Goal: Communication & Community: Answer question/provide support

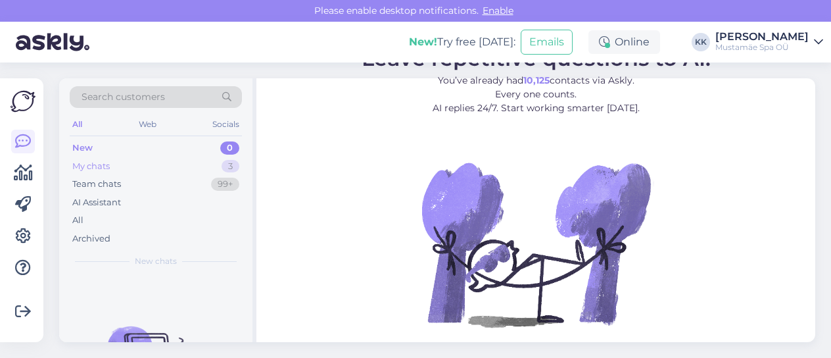
click at [193, 164] on div "My chats 3" at bounding box center [156, 166] width 172 height 18
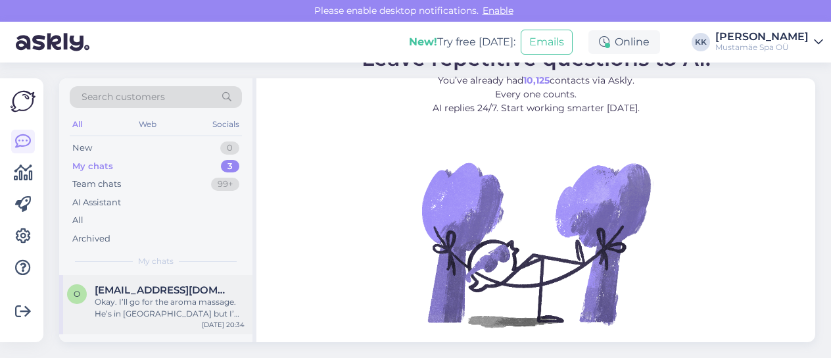
click at [184, 316] on div "Okay. I’ll go for the aroma massage. He’s in [GEOGRAPHIC_DATA] but I’m not. I’m…" at bounding box center [170, 308] width 150 height 24
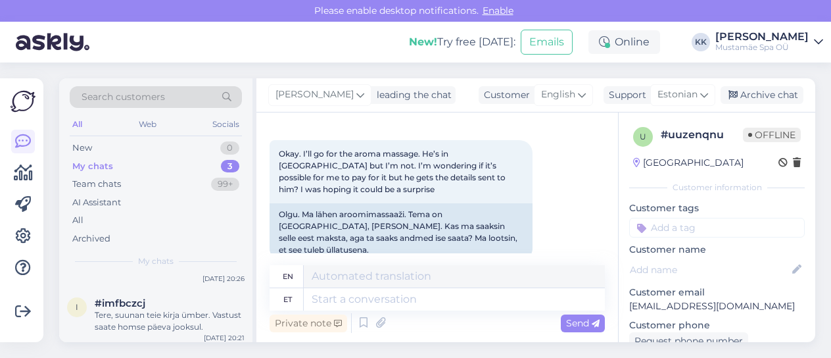
scroll to position [109, 0]
click at [184, 316] on div "Tere, suunan teie kirja ümber. Vastust saate homse päeva jooksul." at bounding box center [170, 317] width 150 height 24
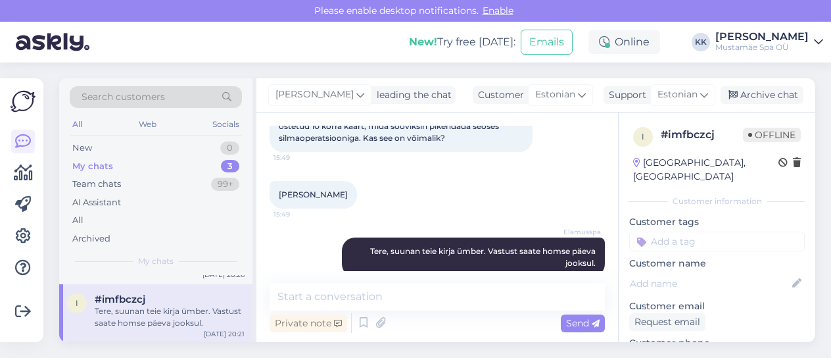
scroll to position [114, 0]
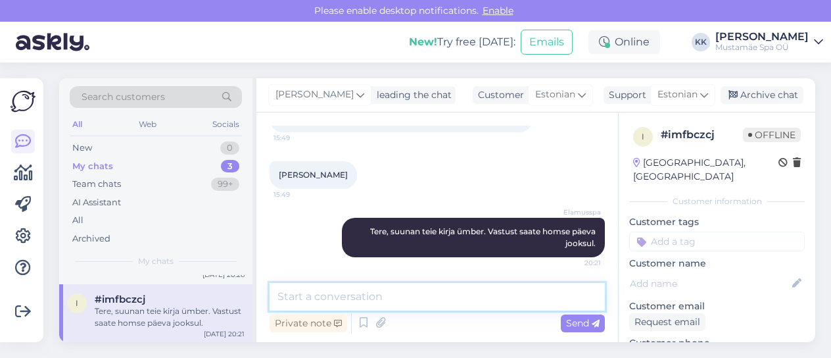
click at [416, 307] on textarea at bounding box center [437, 297] width 335 height 28
type textarea "Tere, Talvi!"
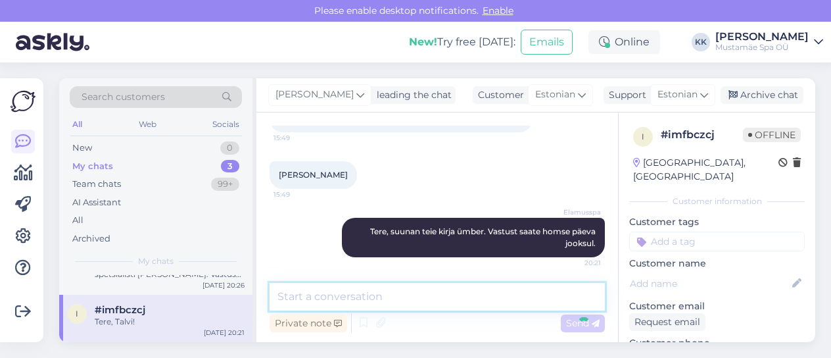
scroll to position [97, 0]
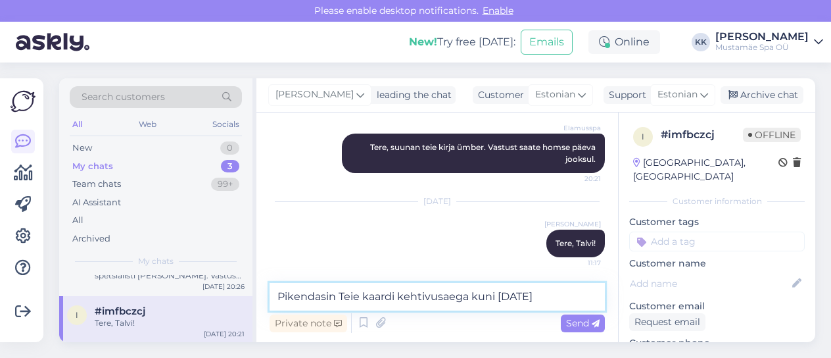
type textarea "Pikendasin Teie kaardi kehtivusaega kuni [DATE]."
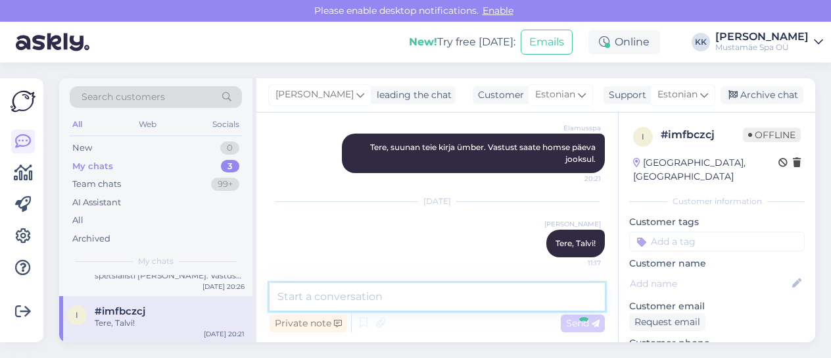
scroll to position [109, 0]
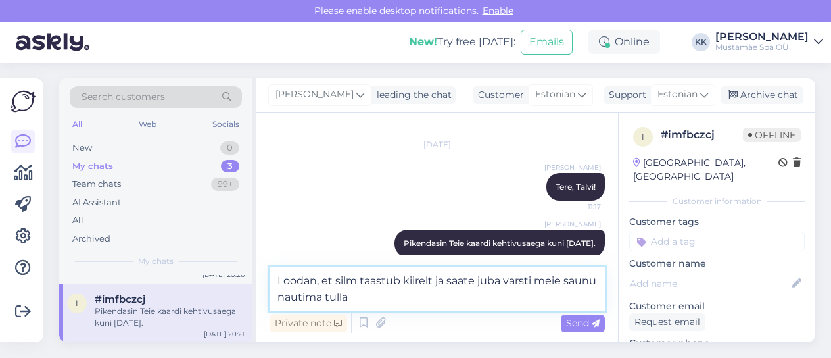
type textarea "Loodan, et silm taastub kiirelt ja saate juba varsti meie saunu nautima tulla."
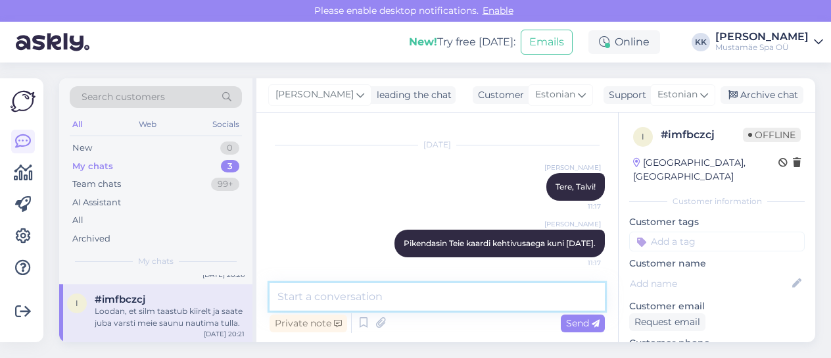
scroll to position [324, 0]
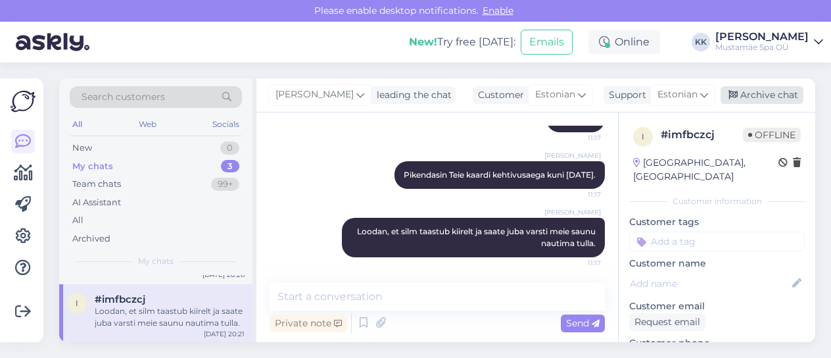
click at [753, 101] on div "Archive chat" at bounding box center [762, 95] width 83 height 18
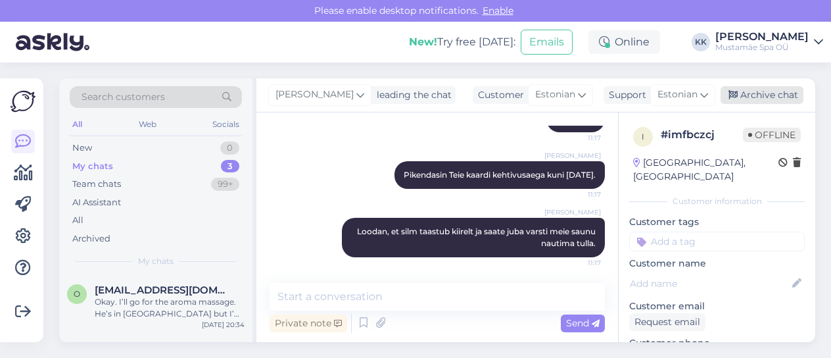
scroll to position [329, 0]
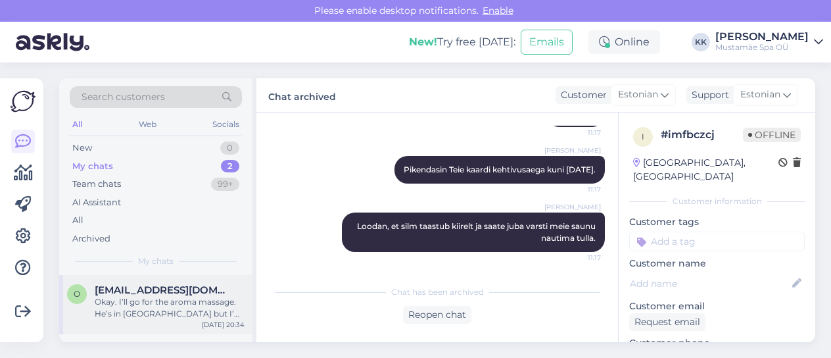
click at [184, 297] on div "Okay. I’ll go for the aroma massage. He’s in [GEOGRAPHIC_DATA] but I’m not. I’m…" at bounding box center [170, 308] width 150 height 24
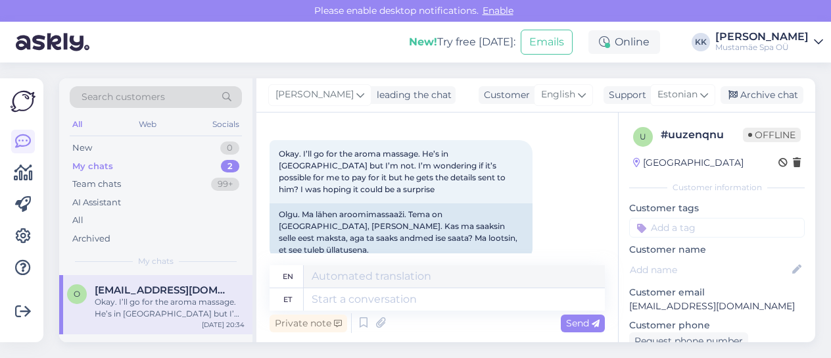
click at [195, 160] on div "My chats 2" at bounding box center [156, 166] width 172 height 18
click at [200, 299] on div "Okay. I’ll go for the aroma massage. He’s in [GEOGRAPHIC_DATA] but I’m not. I’m…" at bounding box center [170, 308] width 150 height 24
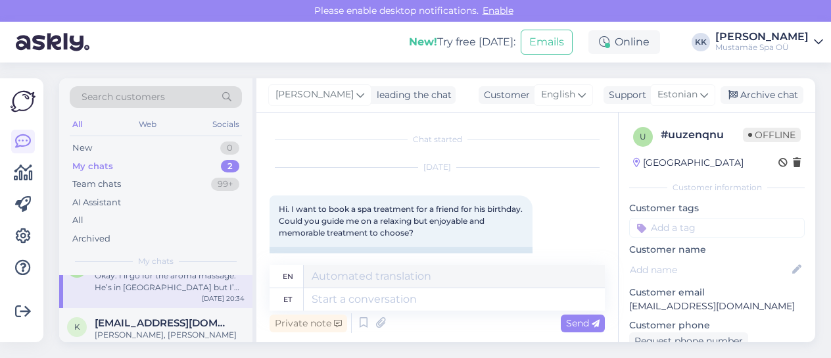
scroll to position [50, 0]
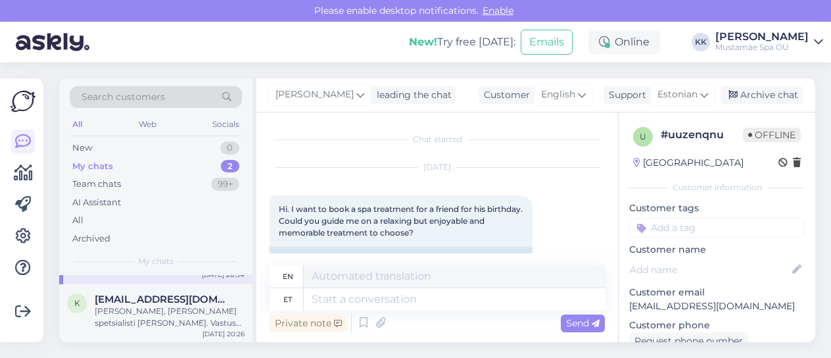
click at [200, 299] on span "[EMAIL_ADDRESS][DOMAIN_NAME]" at bounding box center [163, 299] width 137 height 12
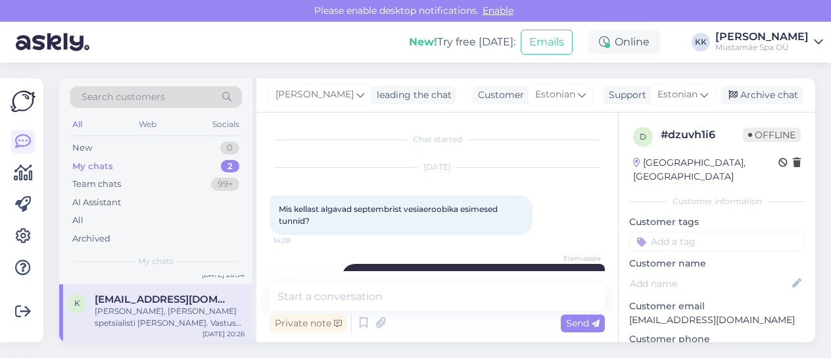
scroll to position [46, 0]
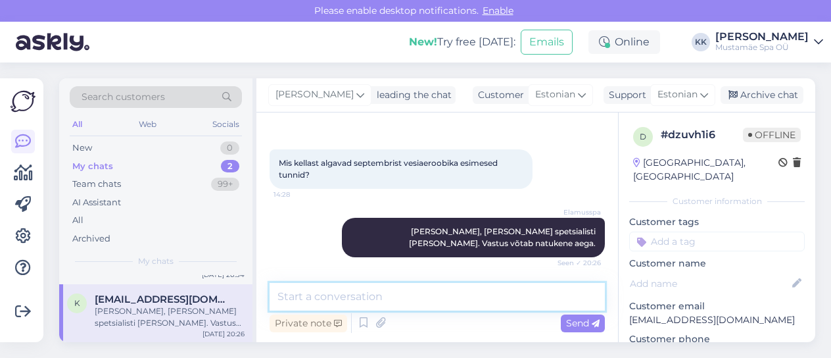
click at [379, 300] on textarea at bounding box center [437, 297] width 335 height 28
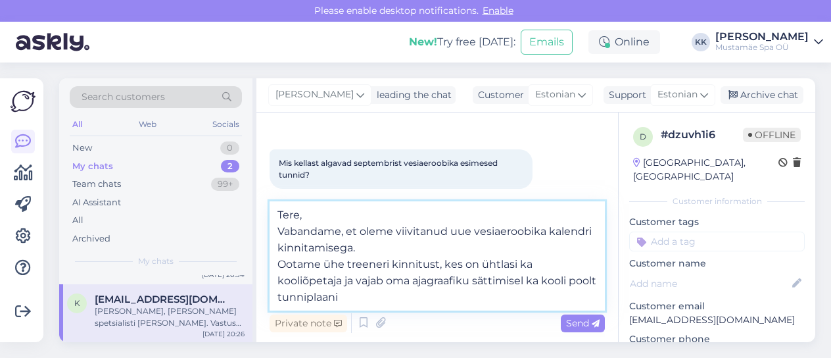
type textarea "Tere, Vabandame, et oleme viivitanud uue vesiaeroobika kalendri kinnitamisega. …"
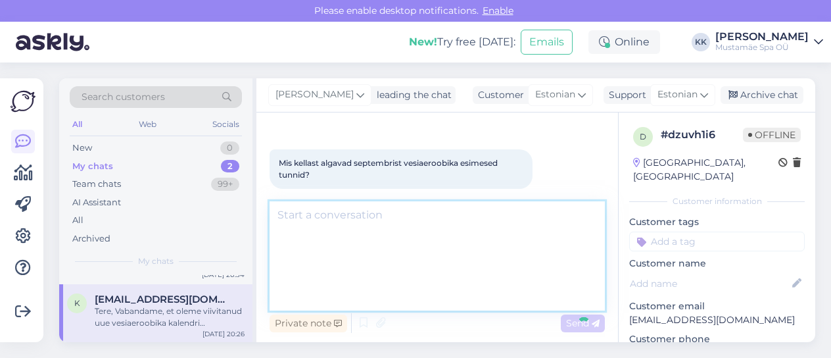
scroll to position [178, 0]
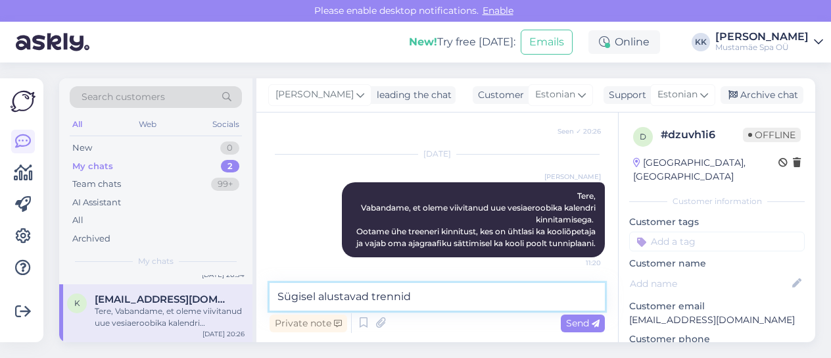
click at [439, 301] on textarea "Sügisel alustavad trennid" at bounding box center [437, 297] width 335 height 28
type textarea "Sügisel alustavad trennid sarnaselt varasemaga 7:45 ja 8:15"
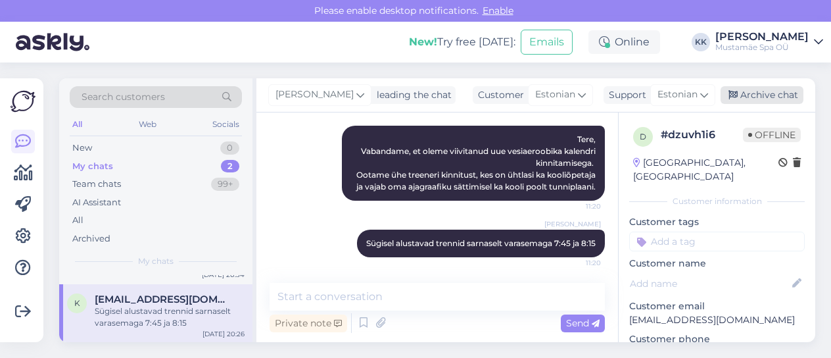
click at [776, 91] on div "Archive chat" at bounding box center [762, 95] width 83 height 18
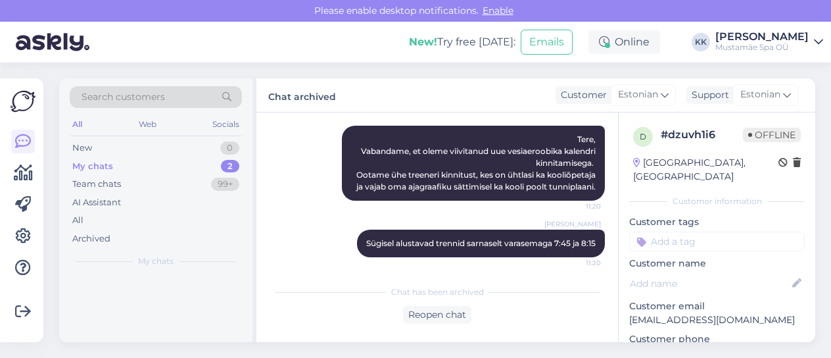
scroll to position [239, 0]
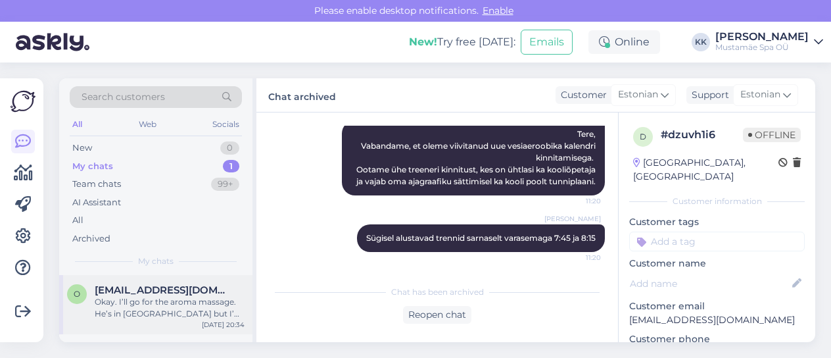
click at [135, 306] on div "Okay. I’ll go for the aroma massage. He’s in [GEOGRAPHIC_DATA] but I’m not. I’m…" at bounding box center [170, 308] width 150 height 24
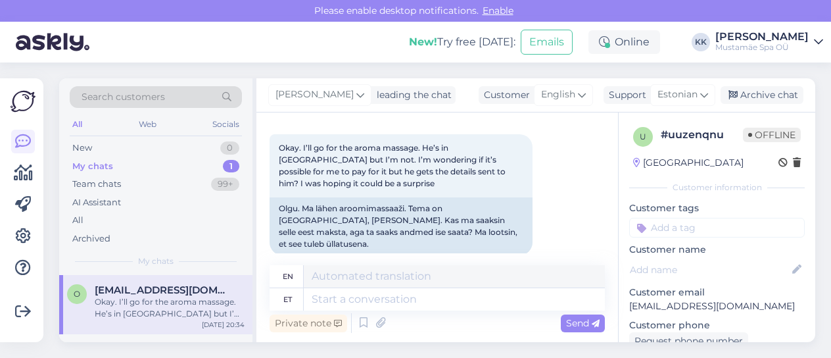
scroll to position [318, 0]
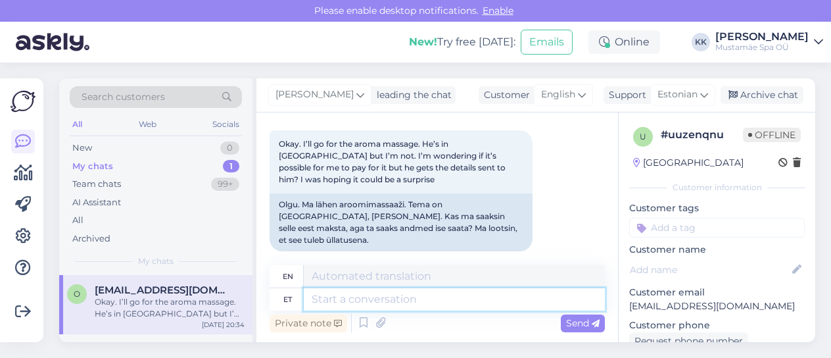
click at [387, 294] on textarea at bounding box center [454, 299] width 301 height 22
type textarea "Tere,"
type textarea "Hello,"
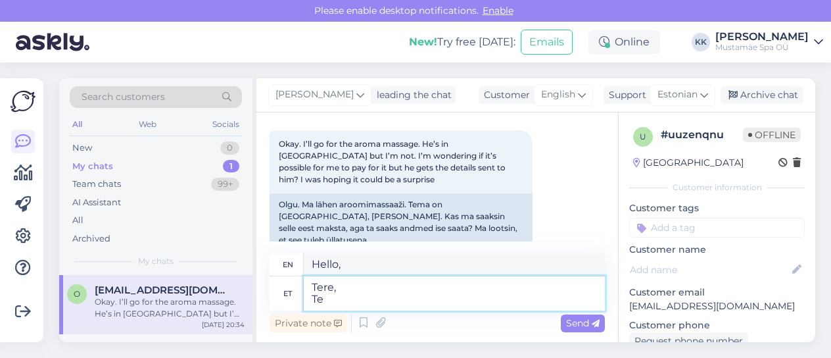
type textarea "Tere, Te s"
type textarea "Hello, You"
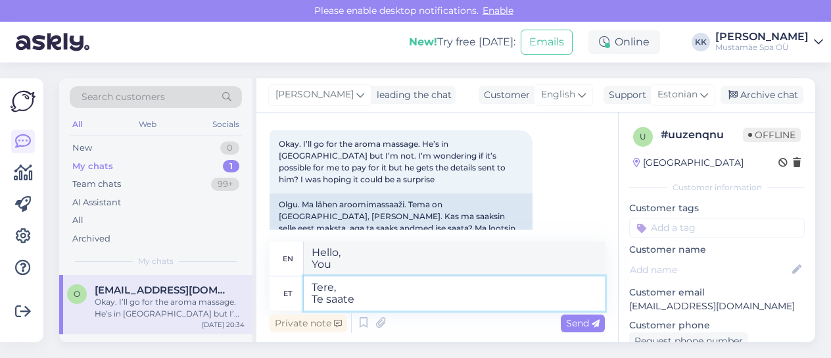
type textarea "Tere, Te saate k"
type textarea "Hello, You can"
type textarea "Tere, Te saate kodulehel ma"
type textarea "Hello, You can visit the website"
type textarea "Tere, Te saate kodulehel massaaži"
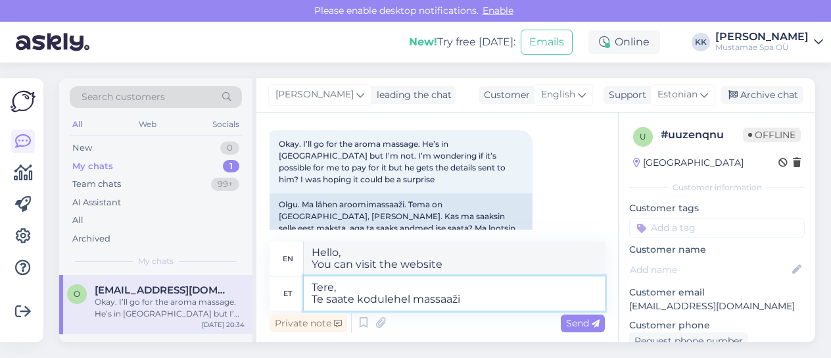
type textarea "Hello, You can get a massage on the website"
type textarea "Tere, Te saate kodulehel massaaži ära"
type textarea "Hello, You can get a massage on the website."
type textarea "Tere, Te saate kodulehel massaaži ära broneerida"
type textarea "Hello, You can book a massage on the website."
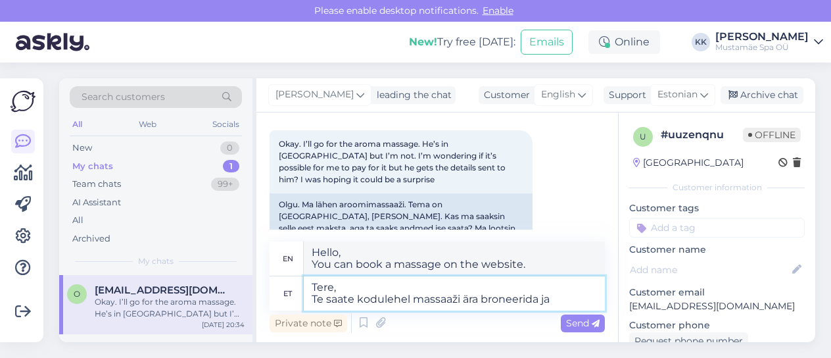
type textarea "Tere, Te saate kodulehel massaaži ära broneerida ja"
type textarea "Hello, You can book a massage on the website and"
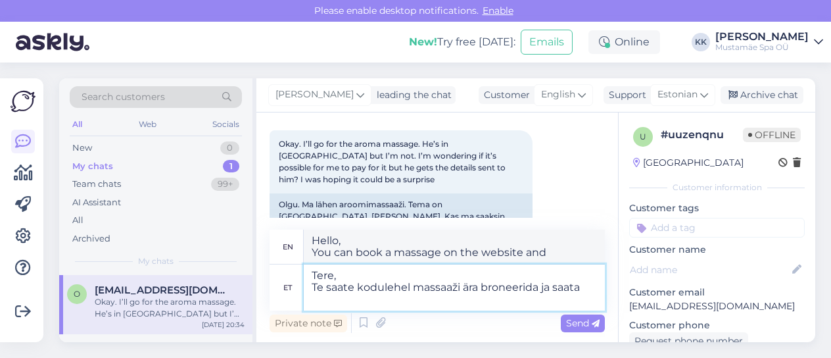
type textarea "Tere, Te saate kodulehel massaaži ära broneerida ja saata m"
type textarea "Hello, You can book a massage on the website and send it"
type textarea "Tere, Te saate kodulehel massaaži ära broneerida ja saata mei"
type textarea "Hello, You can book a massage on the website and send us"
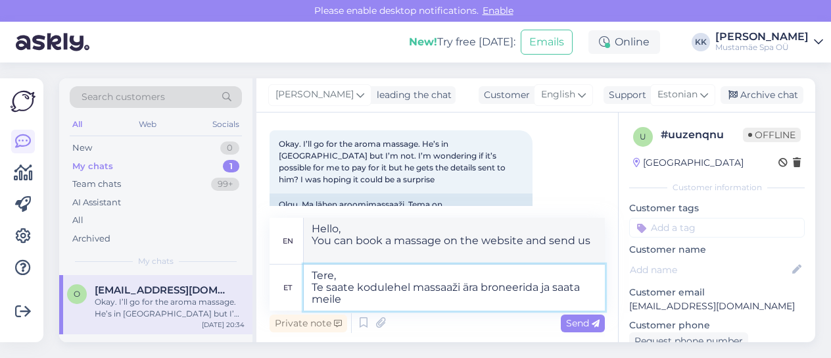
type textarea "Tere, Te saate kodulehel massaaži ära broneerida ja saata meile e"
type textarea "Hello, You can book a massage on the website and send it to [GEOGRAPHIC_DATA]."
type textarea "Tere, Te saate kodulehel massaaži ära broneerida ja saata [PERSON_NAME]"
type textarea "Hello, You can book a massage on the website and send it to us separately."
type textarea "Tere, Te saate kodulehel massaaži ära broneerida ja saata [PERSON_NAME] e-kirja…"
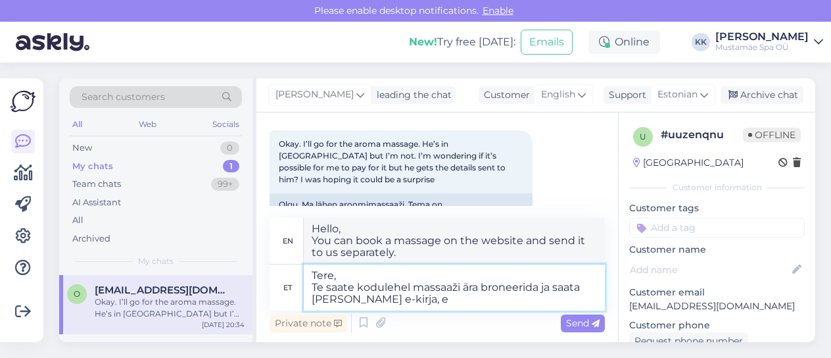
type textarea "Hello, You can book a massage on the website and send us a separate email,"
type textarea "Tere, Te saate kodulehel massaaži ära broneerida ja saata [PERSON_NAME] e-kirja…"
type textarea "Hello, You can book a massage on the website and send us a separate email to"
type textarea "Tere, Te saate kodulehel massaaži ära broneerida ja saata [PERSON_NAME] e-kirja,"
type textarea "Hello, You can book a massage on the website and send us a separate email,"
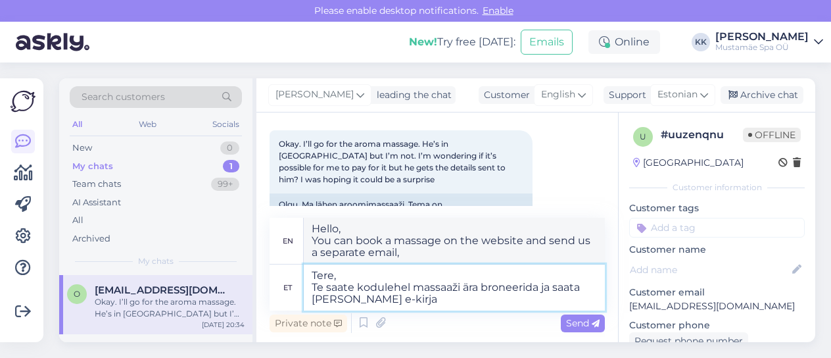
type textarea "Tere, Te saate kodulehel massaaži ära broneerida ja saata [PERSON_NAME] e-kirja…"
type textarea "Hello, You can book a massage on the website and send us a separate email."
type textarea "Tere, Te saate kodulehel massaaži ära broneerida ja saata [PERSON_NAME] e-kirja…"
type textarea "Hello, You can book a massage on the website and send us a separate email with …"
type textarea "Tere, Te saate kodulehel massaaži ära broneerida ja saata [PERSON_NAME] e-kirja…"
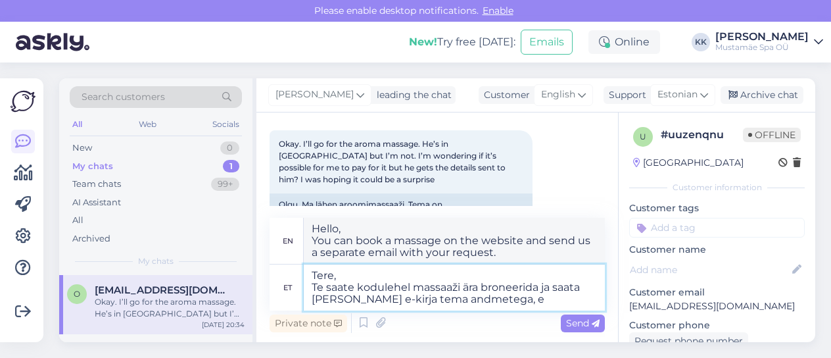
type textarea "Hello, You can book a massage on the website and send us a separate email with …"
type textarea "Tere, Te saate kodulehel massaaži ära broneerida ja saata [PERSON_NAME] e-kirja…"
type textarea "Hello, You can book a massage on the website and send us a separate email with …"
type textarea "Tere, Te saate kodulehel massaaži ära broneerida ja saata [PERSON_NAME] e-kirja…"
type textarea "Hello, You can book a massage on the website and send us a separate email with …"
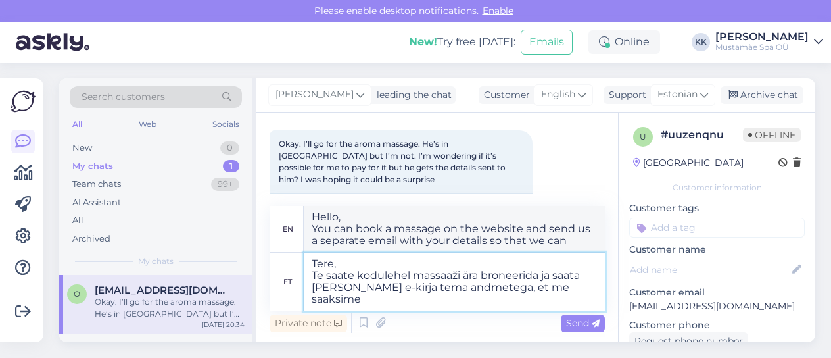
type textarea "Tere, Te saate kodulehel massaaži ära broneerida ja saata [PERSON_NAME] e-kirja…"
type textarea "Hi, You can book a massage on the website and send us a separate email with you…"
type textarea "Tere, Te saate kodulehel massaaži ära broneerida ja saata [PERSON_NAME] e-kirja…"
type textarea "Hi, You can book a massage on the website and send us a separate email with you…"
type textarea "Tere, Te saate kodulehel massaaži ära broneerida ja saata [PERSON_NAME] e-kirja…"
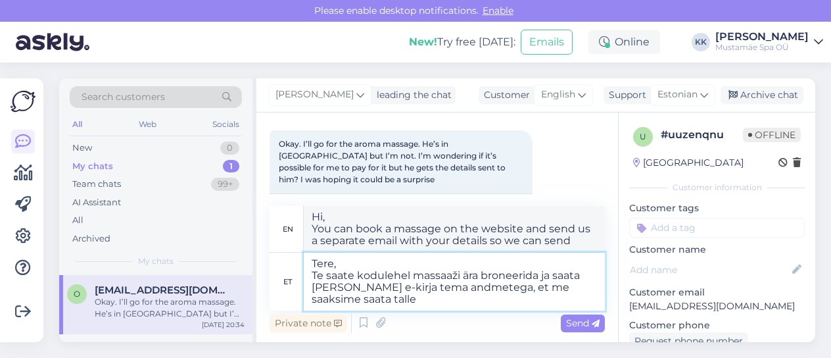
type textarea "Hi, You can book a massage on the website and send us a separate email with his…"
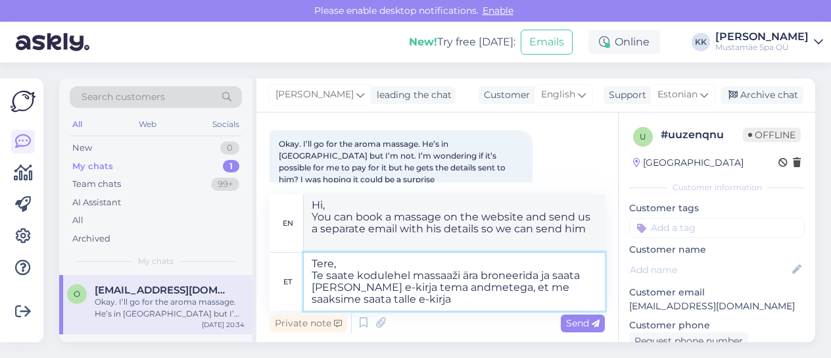
type textarea "Tere, Te saate kodulehel massaaži ära broneerida ja saata [PERSON_NAME] e-kirja…"
type textarea "Hi, You can book a massage on the website and send us a separate email with her…"
type textarea "Tere, Te saate kodulehel massaaži ära broneerida ja saata [PERSON_NAME] e-kirja…"
type textarea "Hi, You can book a massage on the website and send us a separate email with her…"
type textarea "Tere, Te saate kodulehel massaaži ära broneerida ja saata [PERSON_NAME] e-kirja…"
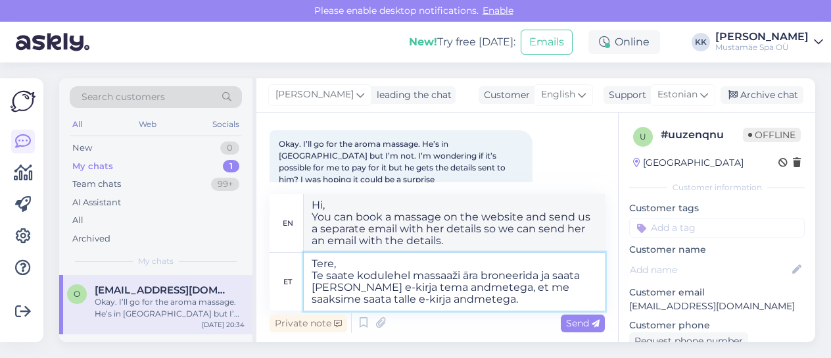
type textarea "Hi, You can book a massage on the website and send us a separate email with you…"
type textarea "Tere, Te saate kodulehel massaaži ära broneerida ja saata [PERSON_NAME] e-kirja…"
type textarea "Hi, You can book a massage on the website and send us a separate email with you…"
type textarea "Tere, Te saate kodulehel massaaži ära broneerida ja saata [PERSON_NAME] e-kirja…"
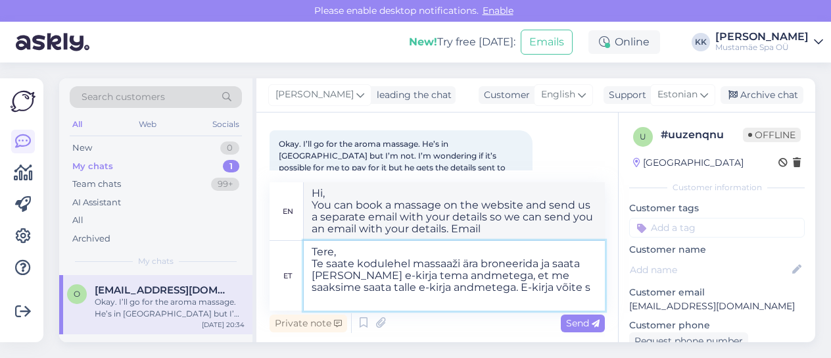
type textarea "Hello, You can book a massage on the website and send us a separate email with …"
type textarea "Tere, Te saate kodulehel massaaži ära broneerida ja saata [PERSON_NAME] e-kirja…"
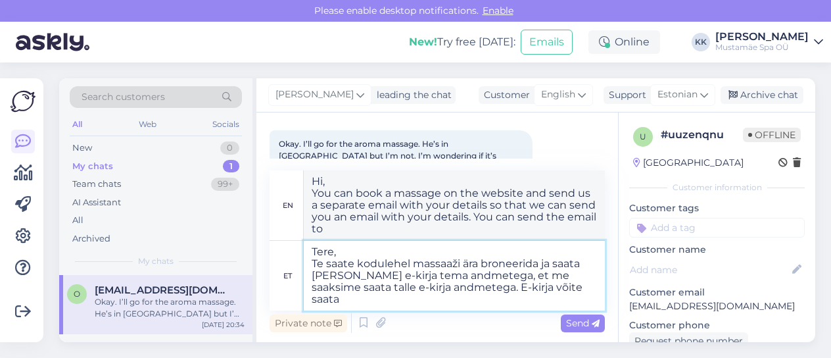
type textarea "Hello, You can book a massage on the website and send us a separate email with …"
type textarea "Tere, Te saate kodulehel massaaži ära broneerida ja saata [PERSON_NAME] e-kirja…"
type textarea "Hi, You can book a massage on the website and send us a separate email with you…"
type textarea "Tere, Te saate kodulehel massaaži ära broneerida ja saata [PERSON_NAME] e-kirja…"
type textarea "Hi, You can book a massage on the website and send us a separate email with her…"
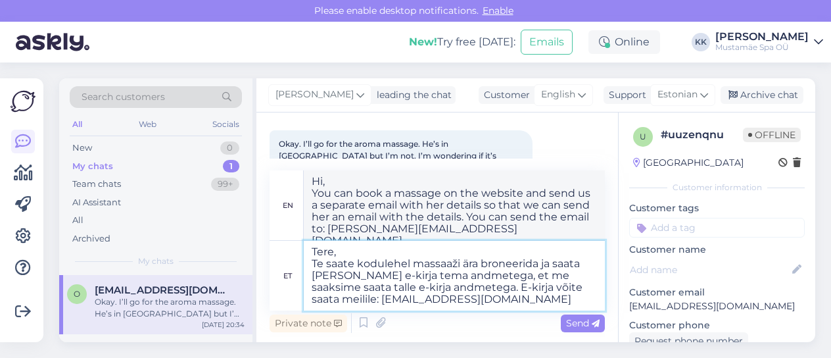
type textarea "Tere, Te saate kodulehel massaaži ära broneerida ja saata [PERSON_NAME] e-kirja…"
type textarea "Hi, You can book a massage on the website and send us a separate email with her…"
type textarea "Tere, Te saate kodulehel massaaži ära broneerida ja saata [PERSON_NAME] e-kirja…"
type textarea "Hi, You can book a massage on the website and send us a separate email with her…"
type textarea "Tere, Te saate kodulehel massaaži ära broneerida ja saata [PERSON_NAME] e-kirja…"
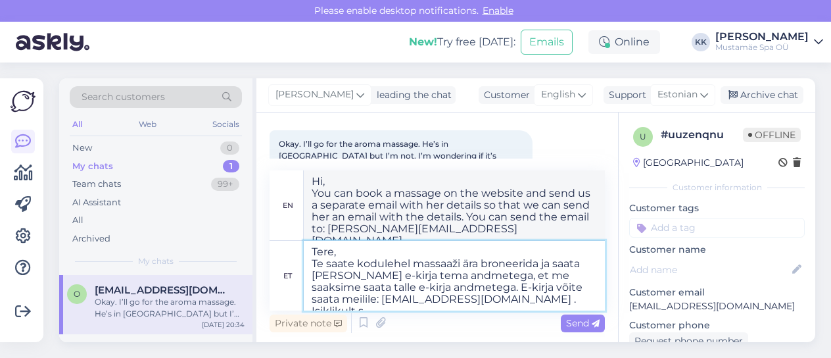
type textarea "Hi, You can book a massage on the website and send us a separate email with her…"
type textarea "Tere, Te saate kodulehel massaaži ära broneerida ja saata [PERSON_NAME] e-kirja…"
type textarea "Hi, You can book a massage on the website and send us a separate email with her…"
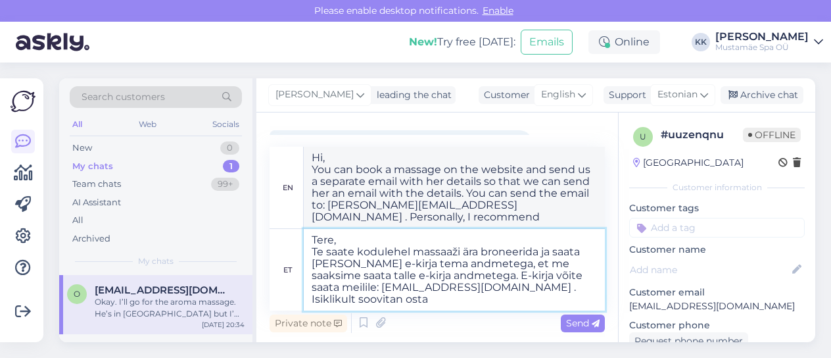
type textarea "Tere, Te saate kodulehel massaaži ära broneerida ja saata [PERSON_NAME] e-kirja…"
type textarea "Hello, You can book a massage on the website and send us a separate email with …"
type textarea "Tere, Te saate kodulehel massaaži ära broneerida ja saata [PERSON_NAME] e-kirja…"
type textarea "Hi, You can book a massage on the website and send us a separate email with you…"
type textarea "Tere, Te saate kodulehel massaaži ära broneerida ja saata [PERSON_NAME] e-kirja…"
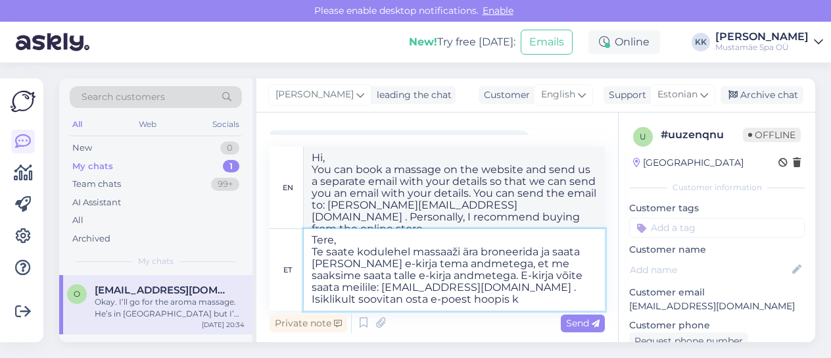
type textarea "Hi, You can book a massage on the website and send us a separate email with you…"
type textarea "Tere, Te saate kodulehel massaaži ära broneerida ja saata [PERSON_NAME] e-kirja…"
type textarea "Hi, You can book a massage on the website and send us a separate email with her…"
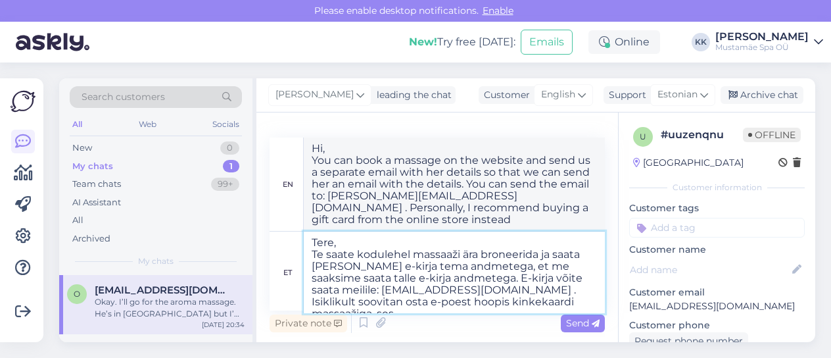
type textarea "Tere, Te saate kodulehel massaaži ära broneerida ja saata [PERSON_NAME] e-kirja…"
type textarea "Hi, You can book a massage on the website and send us a separate email with you…"
type textarea "Tere, Te saate kodulehel massaaži ära broneerida ja saata [PERSON_NAME] e-kirja…"
type textarea "Hi, You can book a massage on the website and send us a separate email with you…"
type textarea "Tere, Te saate kodulehel massaaži ära broneerida ja saata [PERSON_NAME] e-kirja…"
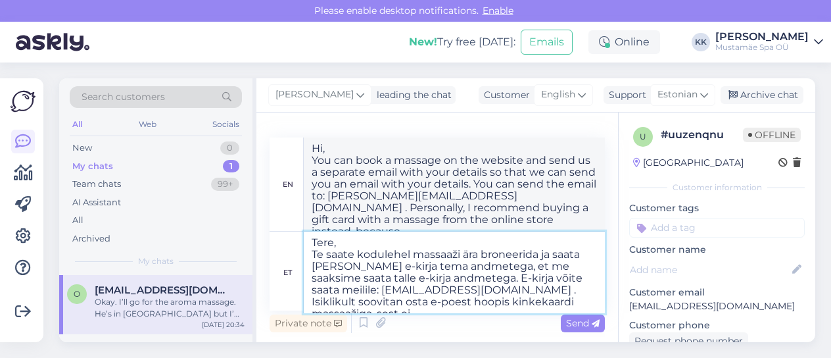
type textarea "Hi, You can book a massage on the website and send us a separate email with you…"
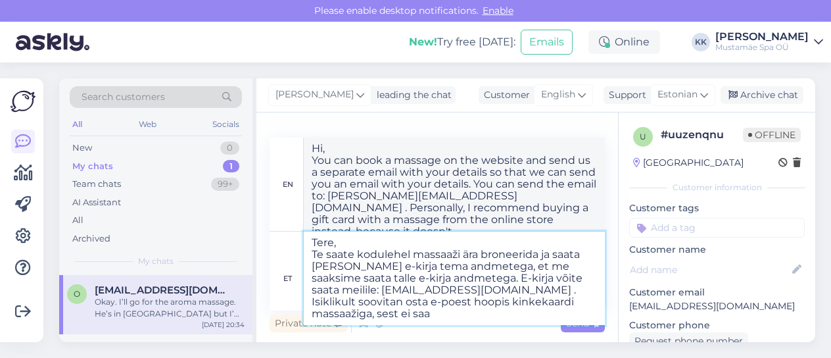
type textarea "Tere, Te saate kodulehel massaaži ära broneerida ja saata [PERSON_NAME] e-kirja…"
type textarea "Hi, You can book a massage on the website and send us a separate email with you…"
type textarea "Tere, Te saate kodulehel massaaži ära broneerida ja saata [PERSON_NAME] e-kirja…"
type textarea "Hi, You can book a massage on the website and send us a separate email with her…"
type textarea "Tere, Te saate kodulehel massaaži ära broneerida ja saata [PERSON_NAME] e-kirja…"
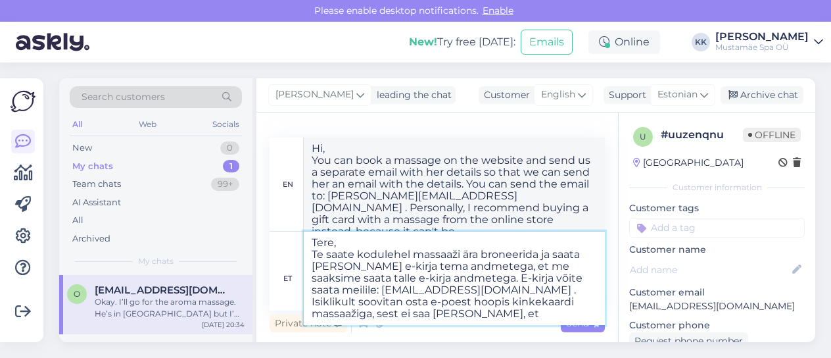
type textarea "Hi, You can book a massage on the website and send us a separate email with her…"
type textarea "Tere, Te saate kodulehel massaaži ära broneerida ja saata [PERSON_NAME] e-kirja…"
type textarea "Hi, You can book a massage on the website and send us a separate email with her…"
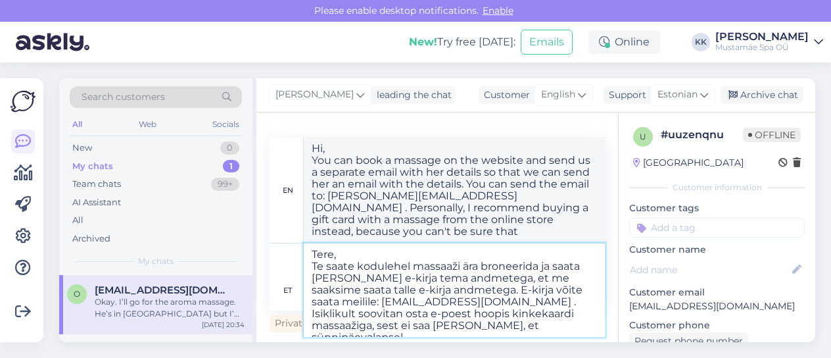
type textarea "Tere, Te saate kodulehel massaaži ära broneerida ja saata [PERSON_NAME] e-kirja…"
type textarea "Hi, You can book a massage on the website and send us a separate email with his…"
type textarea "Tere, Te saate kodulehel massaaži ära broneerida ja saata [PERSON_NAME] e-kirja…"
type textarea "Hi, You can book a massage on the website and send us a separate email with his…"
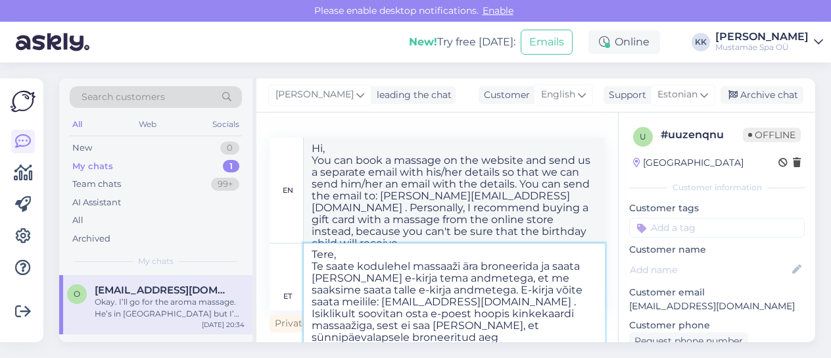
type textarea "Tere, Te saate kodulehel massaaži ära broneerida ja saata [PERSON_NAME] e-kirja…"
type textarea "Hi, You can book a massage on the website and send us a separate email with his…"
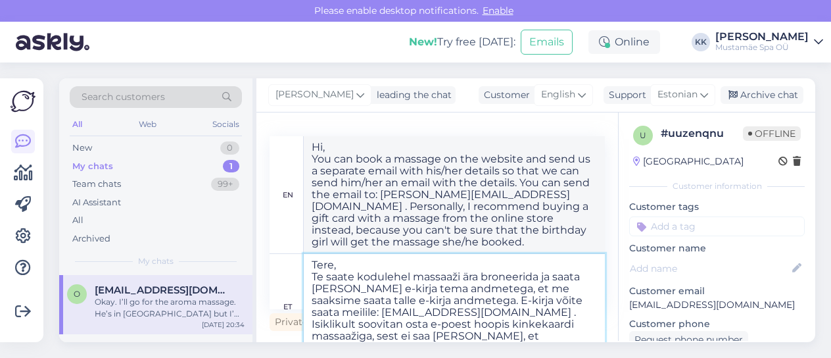
type textarea "Tere, Te saate kodulehel massaaži ära broneerida ja saata [PERSON_NAME] e-kirja…"
type textarea "Hi, You can book a massage on the website and send us a separate email with his…"
type textarea "Tere, Te saate kodulehel massaaži ära broneerida ja saata [PERSON_NAME] e-kirja…"
type textarea "Hi, You can book a massage on the website and send us a separate email with his…"
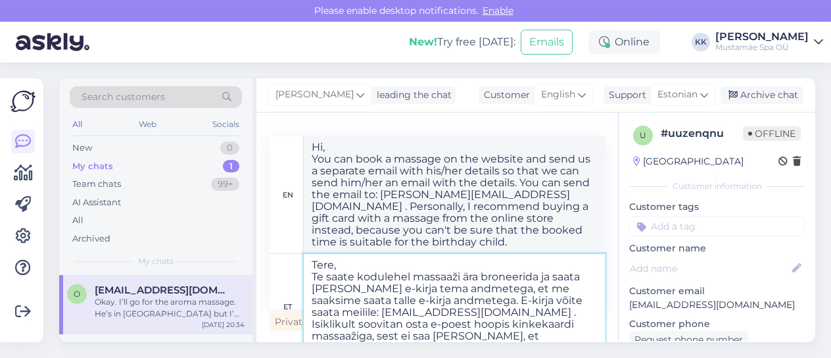
scroll to position [13, 0]
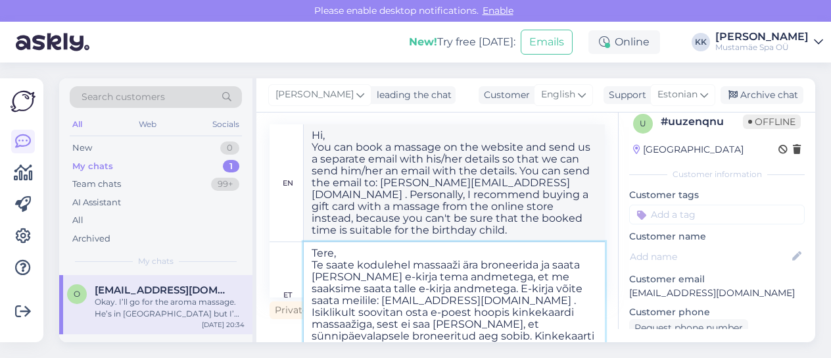
type textarea "Tere, Te saate kodulehel massaaži ära broneerida ja saata [PERSON_NAME] e-kirja…"
type textarea "Hi, You can book a massage on the website and send us a separate email with his…"
type textarea "Tere, Te saate kodulehel massaaži ära broneerida ja saata [PERSON_NAME] e-kirja…"
type textarea "Hi, You can book a massage on the website and send us a separate email with his…"
type textarea "Tere, Te saate kodulehel massaaži ära broneerida ja saata [PERSON_NAME] e-kirja…"
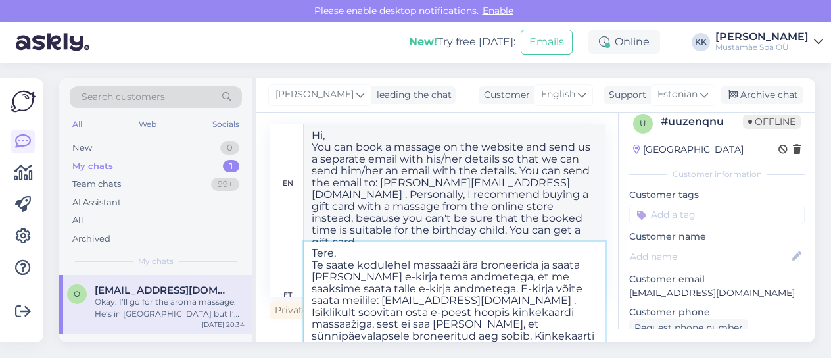
type textarea "Hi, You can book a massage on the website and send us a separate email with his…"
type textarea "Tere, Te saate kodulehel massaaži ära broneerida ja saata [PERSON_NAME] e-kirja…"
type textarea "Hi, You can book a massage on the website and send us a separate email with his…"
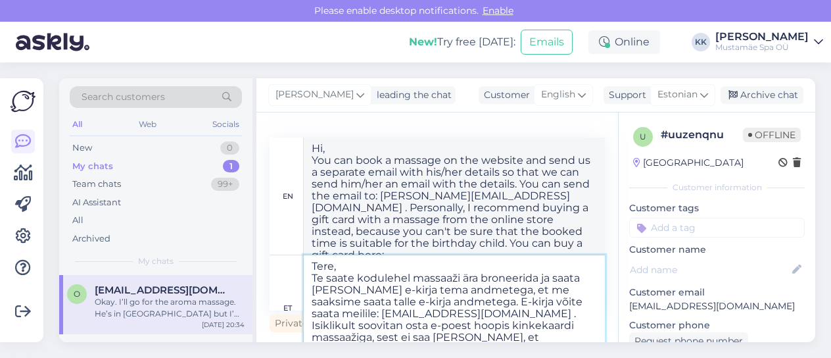
click at [542, 297] on textarea "Tere, Te saate kodulehel massaaži ära broneerida ja saata [PERSON_NAME] e-kirja…" at bounding box center [454, 307] width 301 height 105
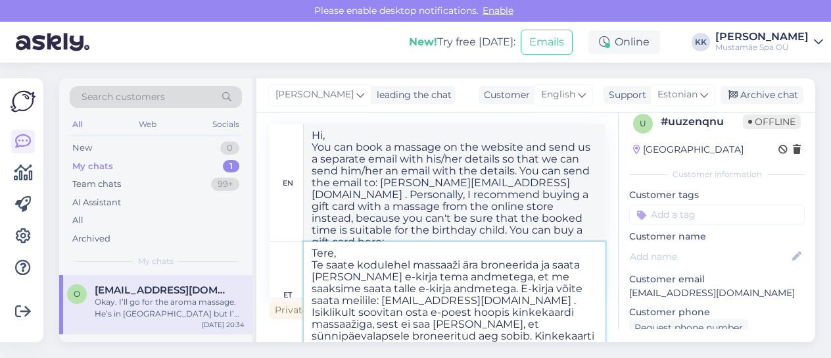
paste textarea "[URL][DOMAIN_NAME]"
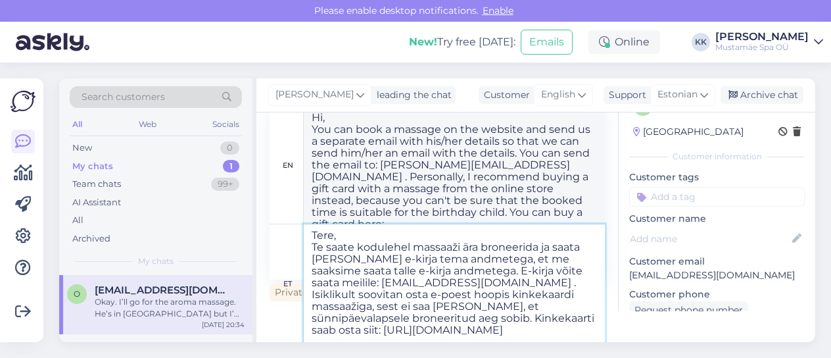
type textarea "Tere, Te saate kodulehel massaaži ära broneerida ja saata [PERSON_NAME] e-kirja…"
type textarea "Hi, You can book a massage on the website and send us a separate email with his…"
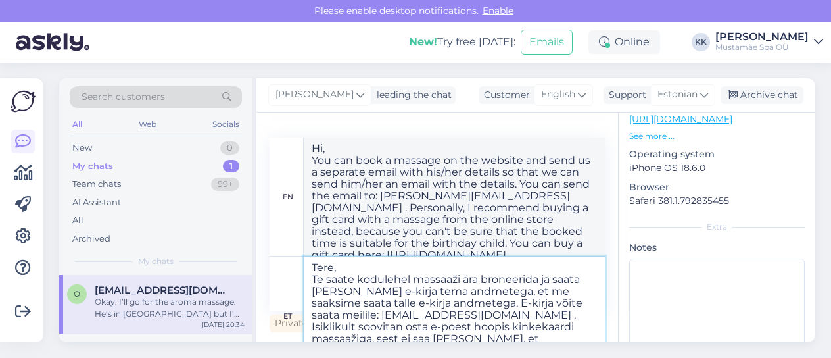
scroll to position [284, 0]
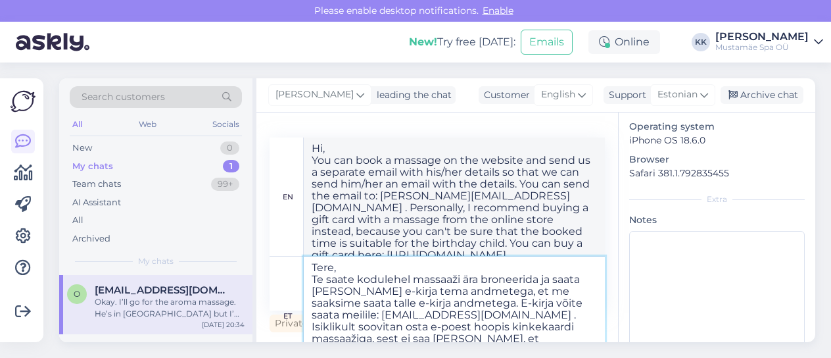
type textarea "Tere, Te saate kodulehel massaaži ära broneerida ja saata [PERSON_NAME] e-kirja…"
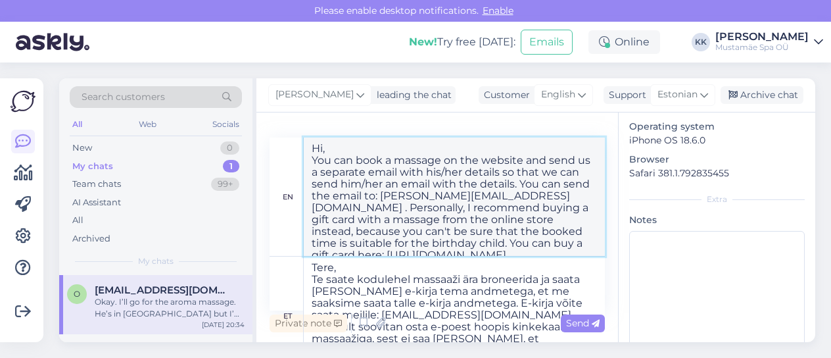
scroll to position [22, 0]
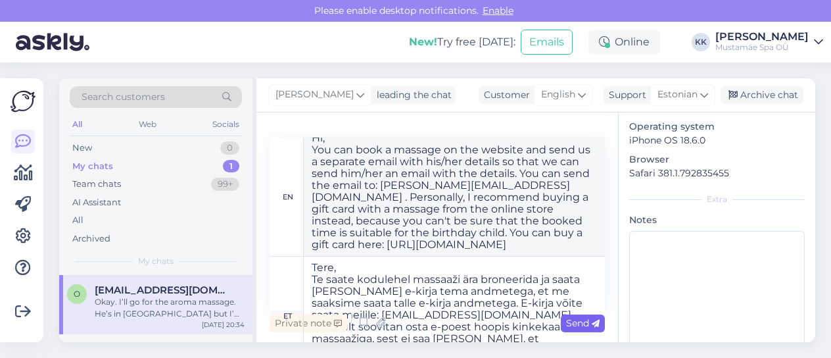
click at [581, 322] on span "Send" at bounding box center [583, 323] width 34 height 12
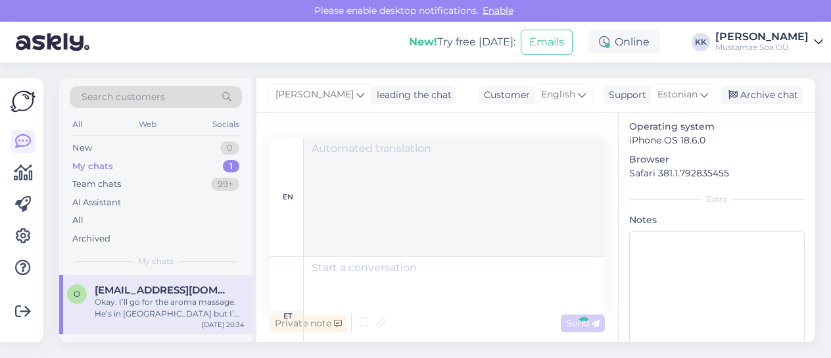
scroll to position [0, 0]
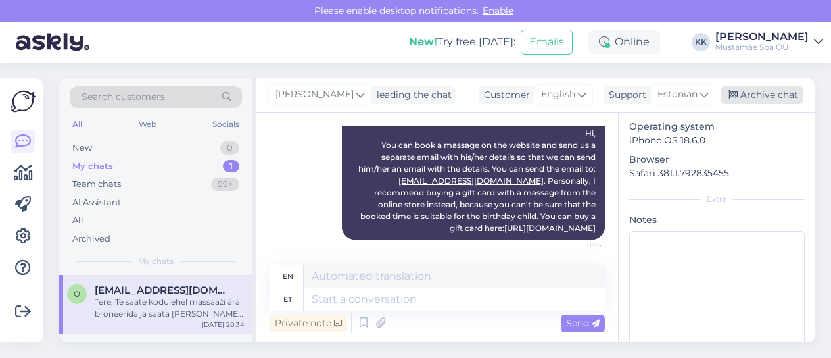
click at [773, 91] on div "Archive chat" at bounding box center [762, 95] width 83 height 18
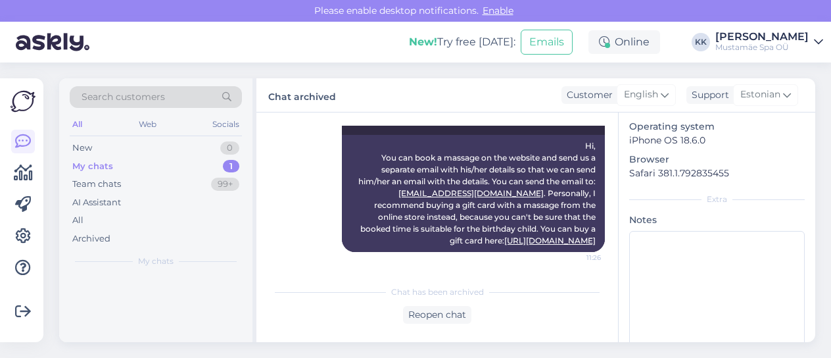
scroll to position [601, 0]
